Goal: Transaction & Acquisition: Purchase product/service

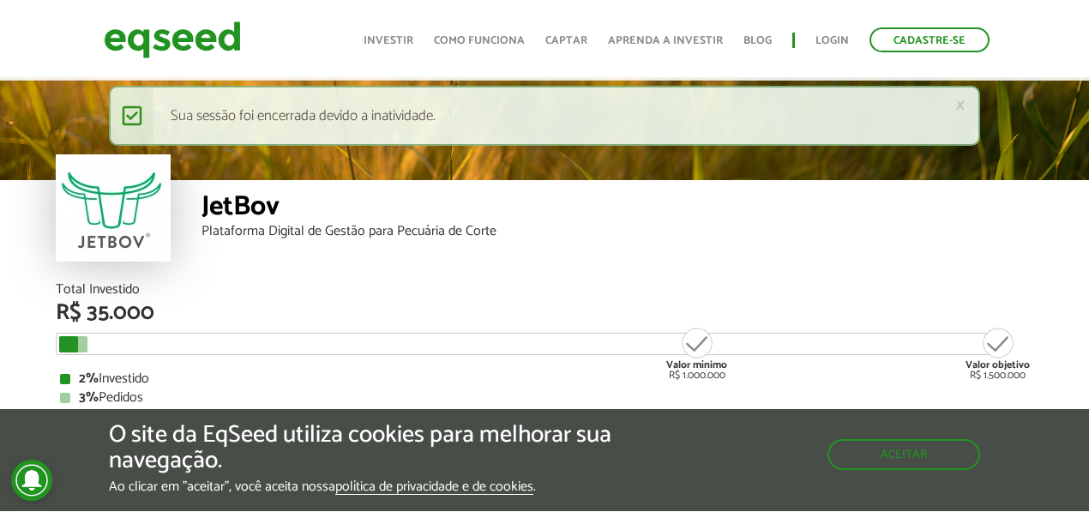
scroll to position [1989, 0]
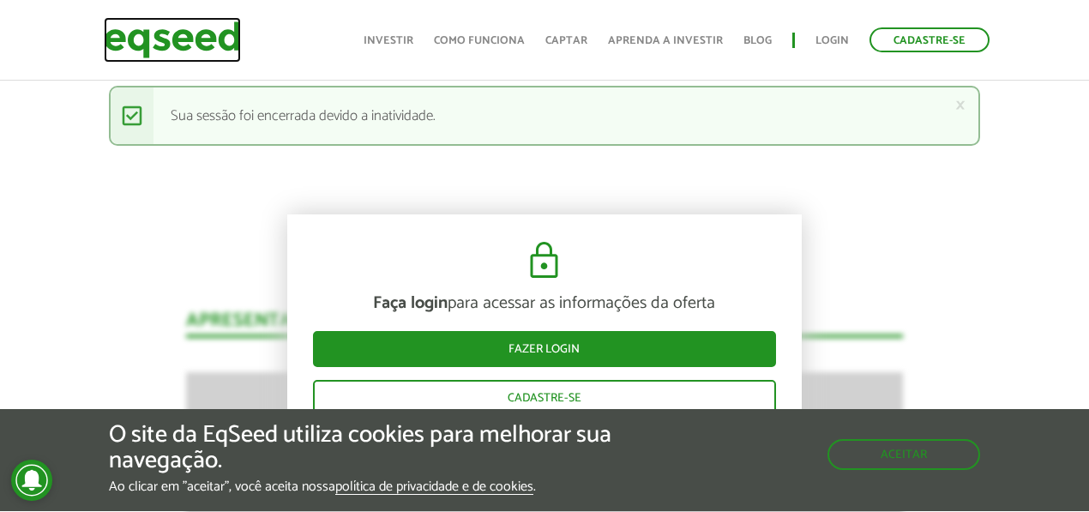
click at [187, 44] on img at bounding box center [172, 39] width 137 height 45
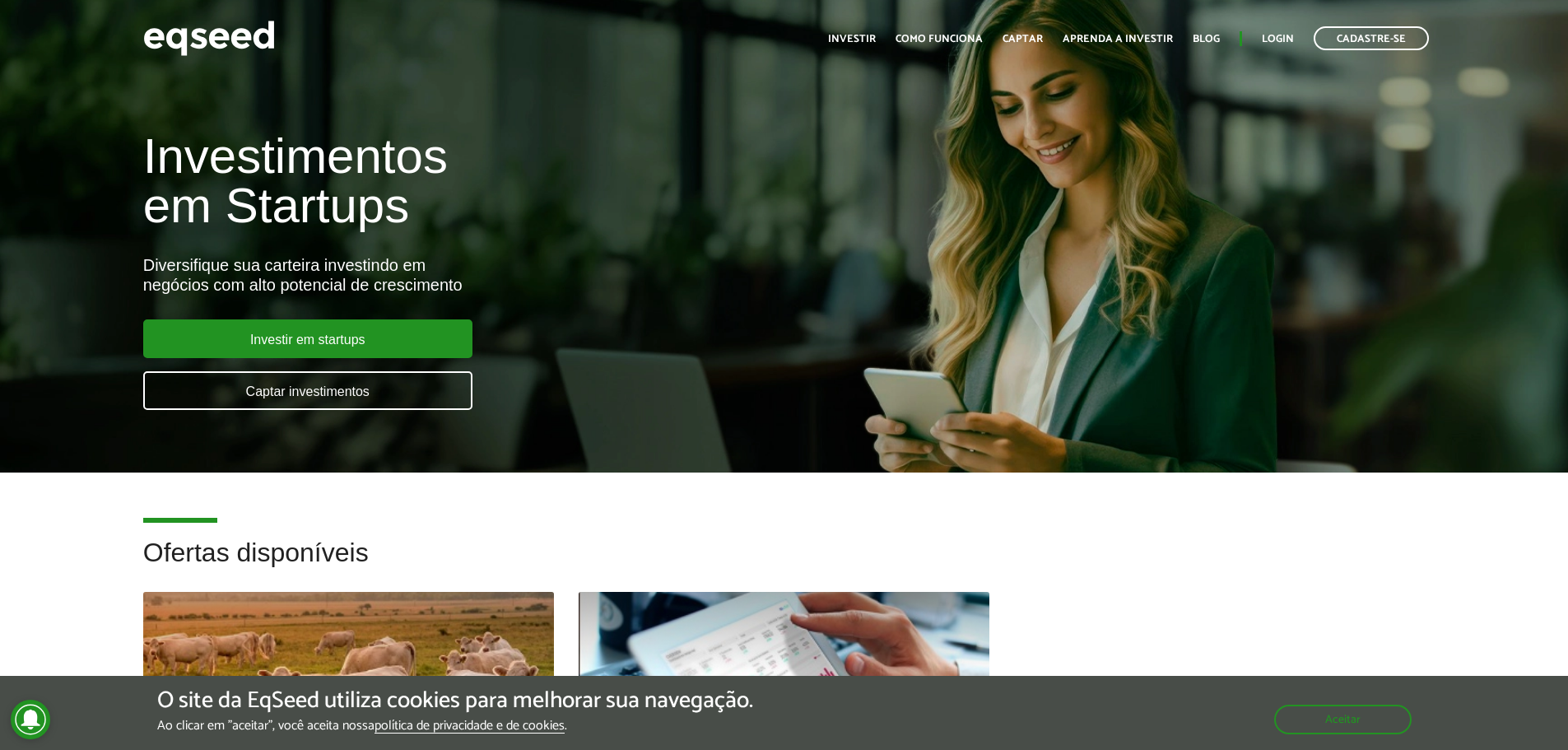
click at [1045, 30] on ul "Início Investir Como funciona Captar Aprenda a investir Blog Login Cadastre-se" at bounding box center [1128, 37] width 617 height 24
click at [1045, 35] on link "Login" at bounding box center [1278, 38] width 32 height 11
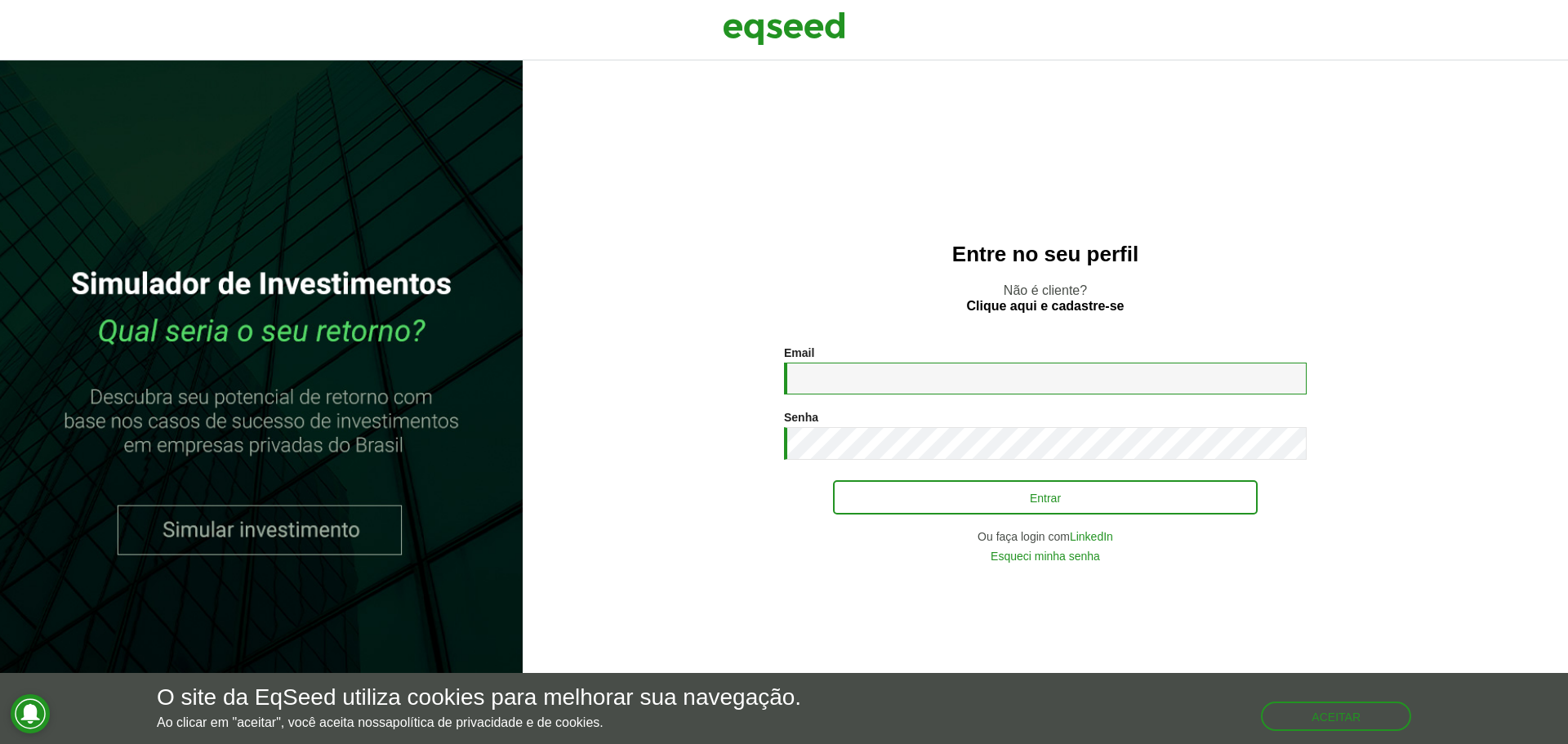
type input "**********"
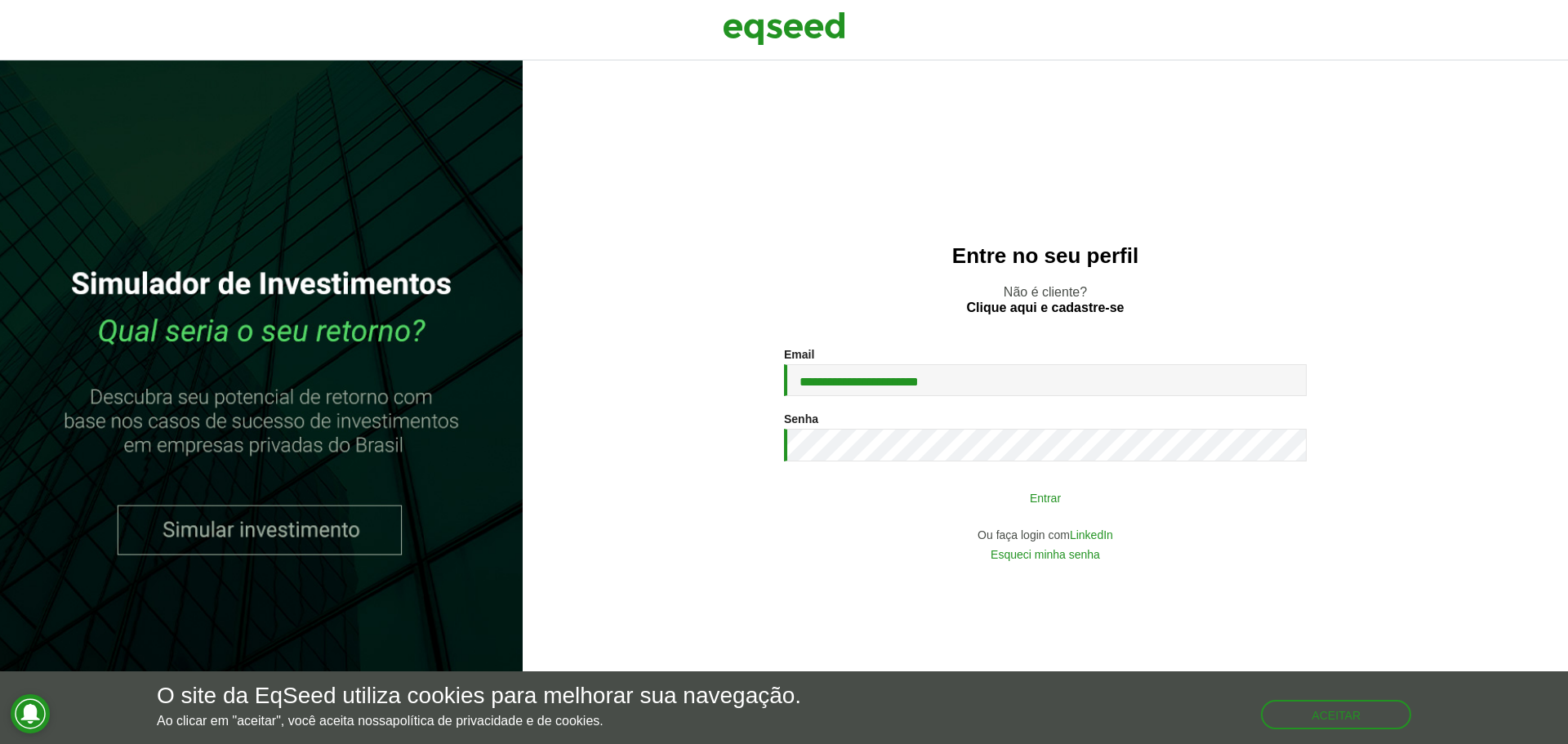
click at [932, 490] on button "Entrar" at bounding box center [1046, 497] width 425 height 31
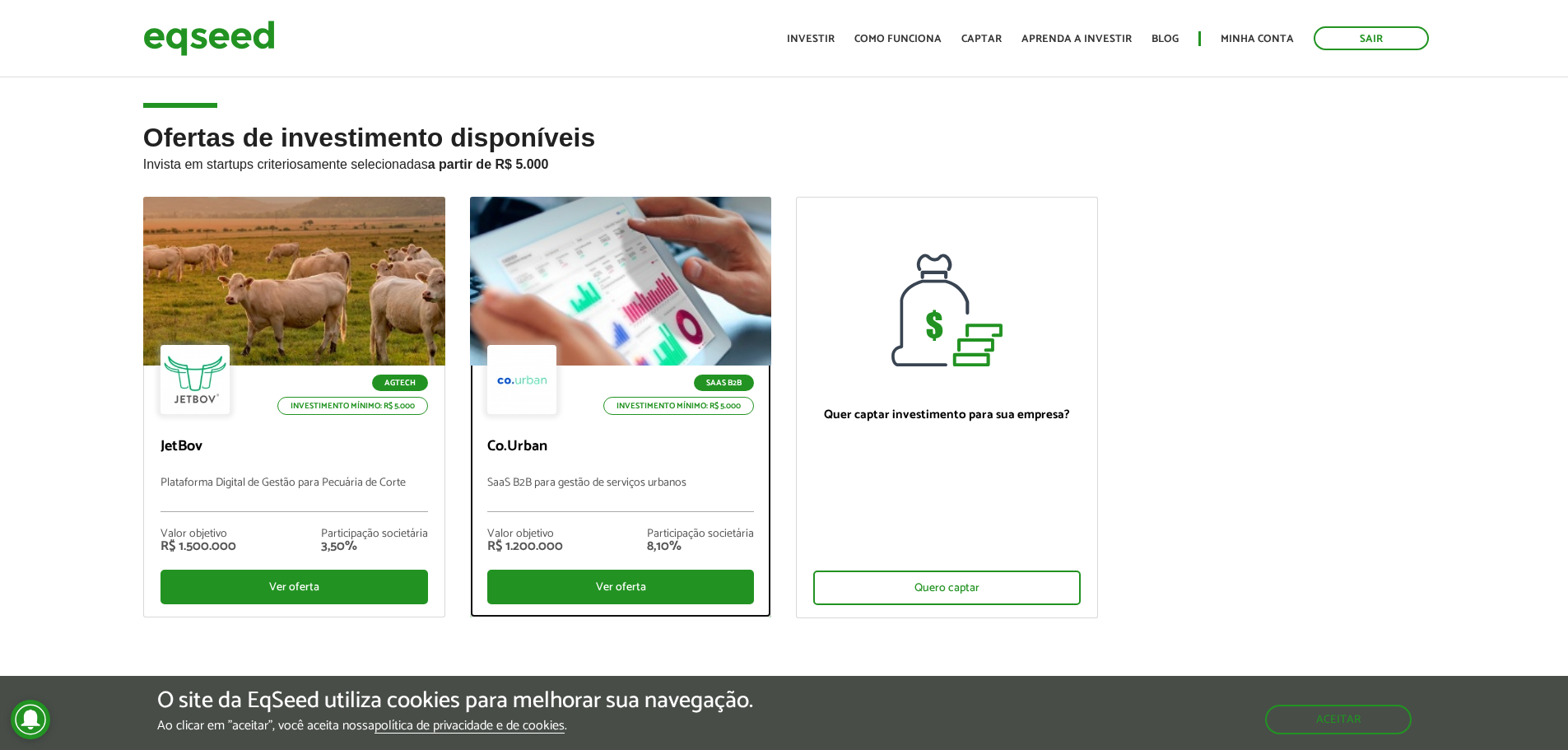
click at [611, 303] on div at bounding box center [620, 281] width 362 height 203
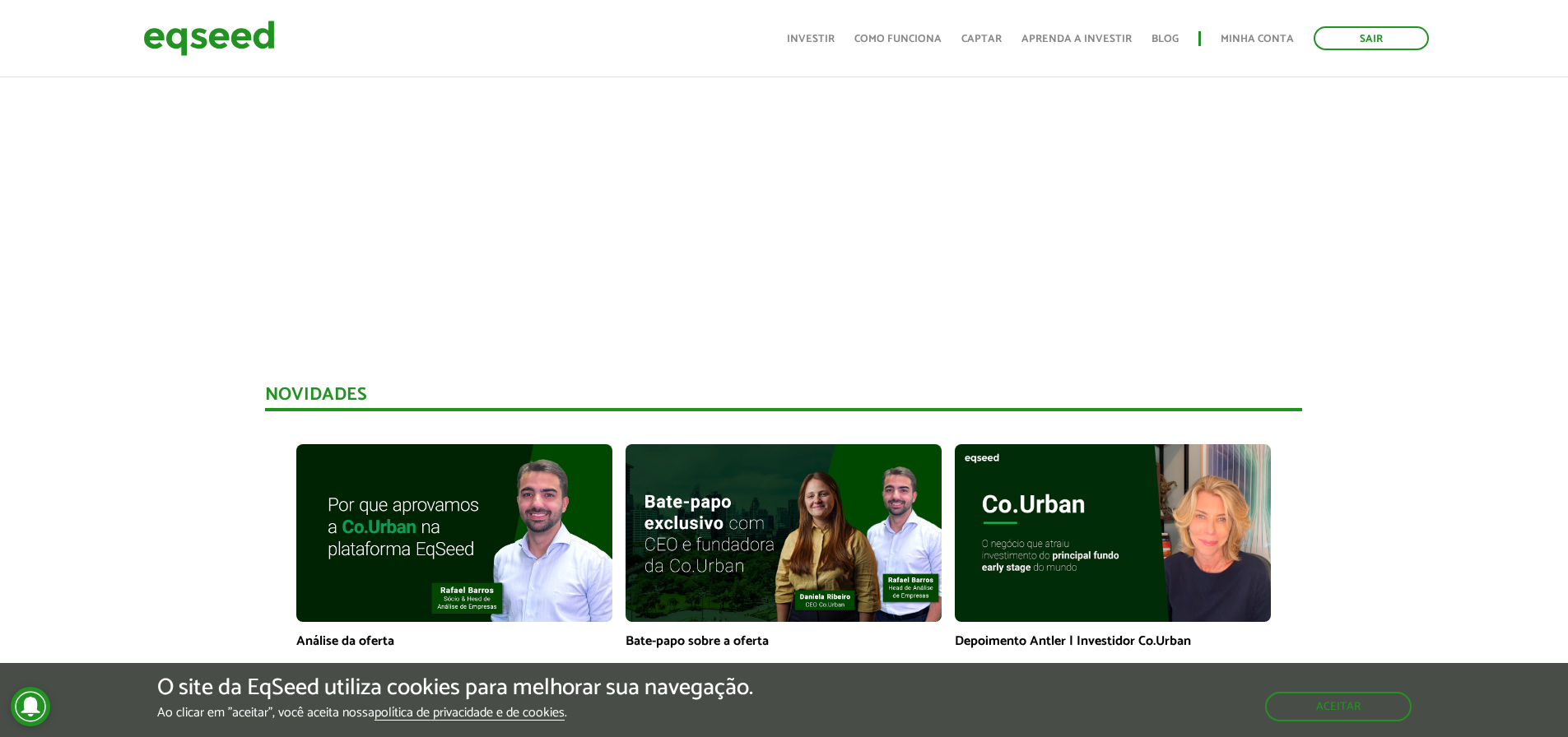
scroll to position [822, 0]
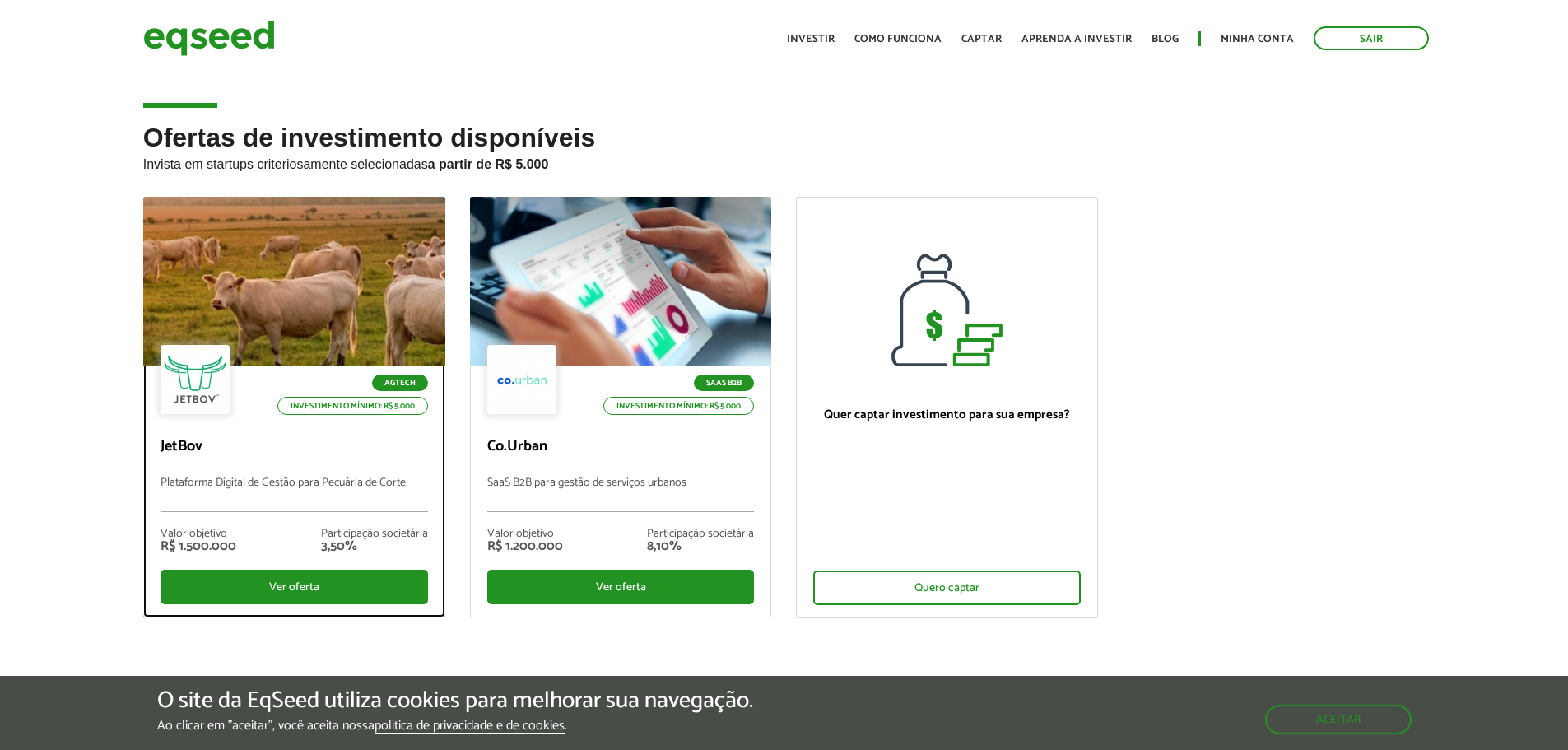
click at [371, 314] on div at bounding box center [293, 281] width 362 height 203
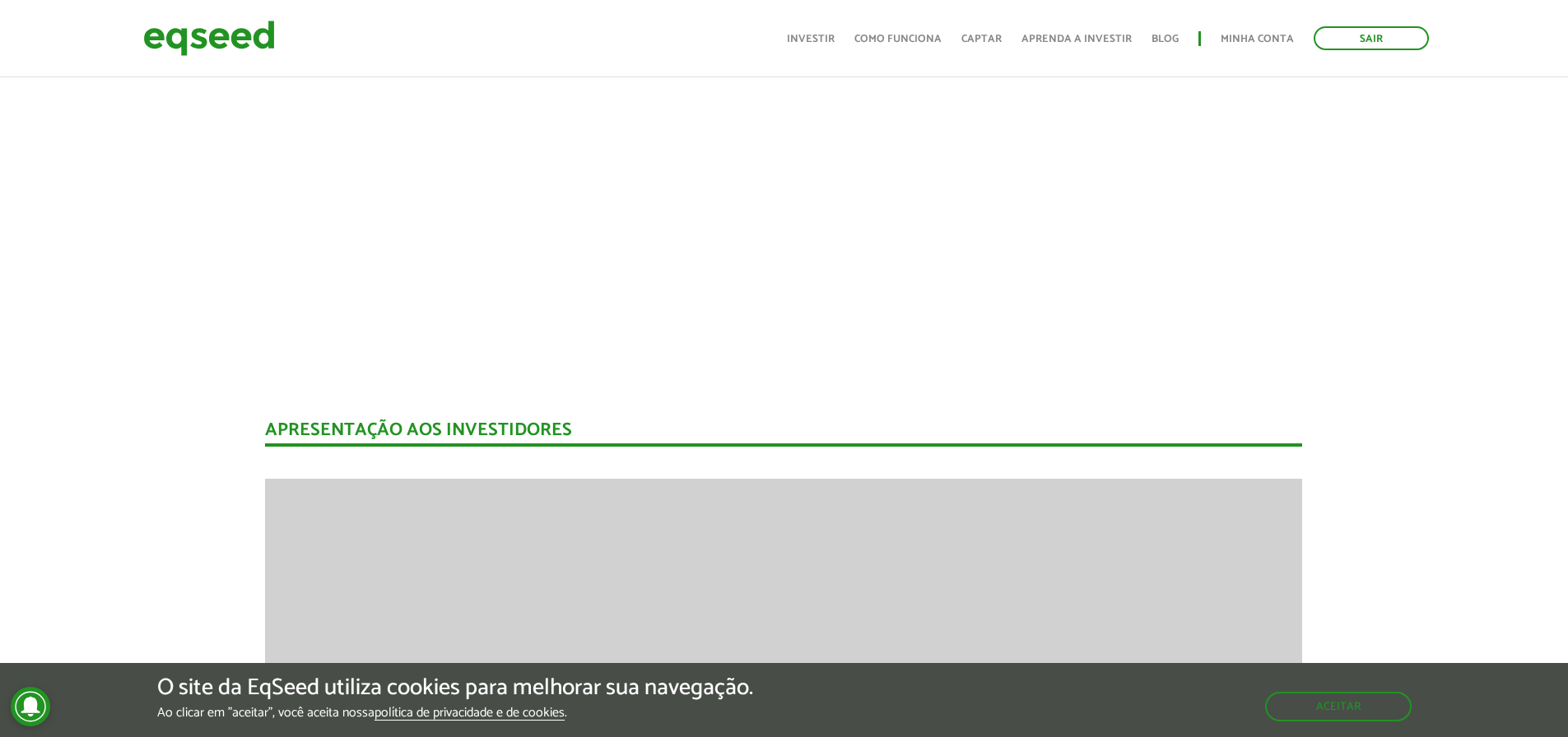
scroll to position [1523, 0]
